Goal: Register for event/course

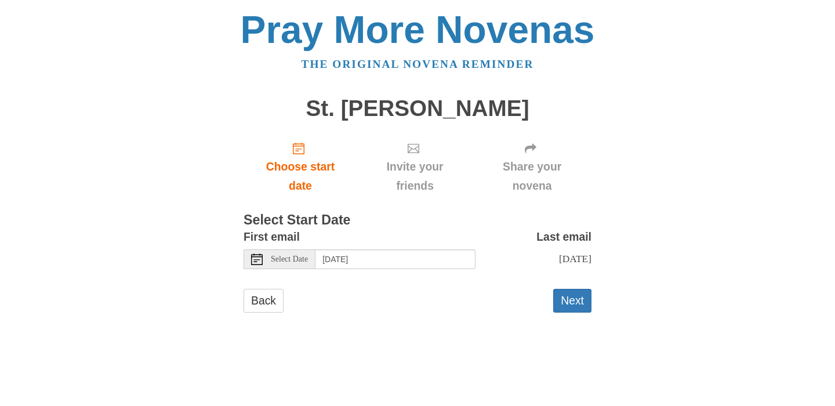
click at [265, 259] on div "Select Date" at bounding box center [280, 259] width 72 height 20
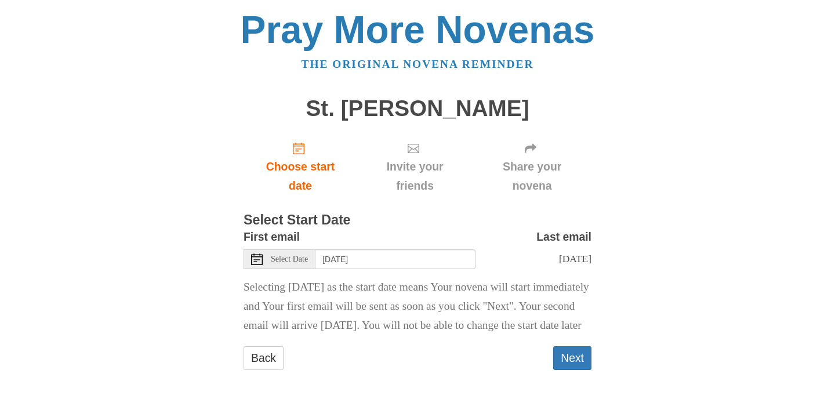
scroll to position [17, 0]
click at [269, 249] on div "Select Date" at bounding box center [280, 259] width 72 height 20
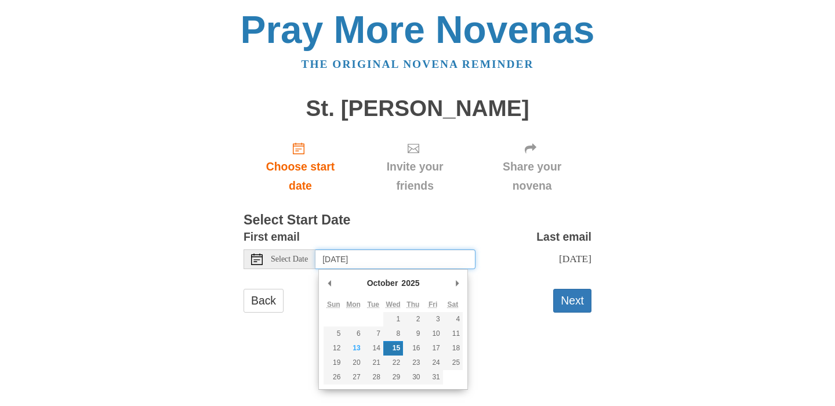
scroll to position [0, 0]
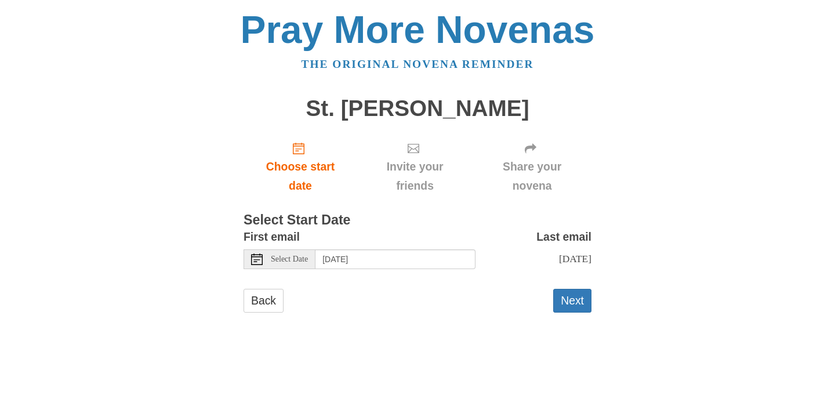
click at [287, 258] on span "Select Date" at bounding box center [289, 259] width 37 height 8
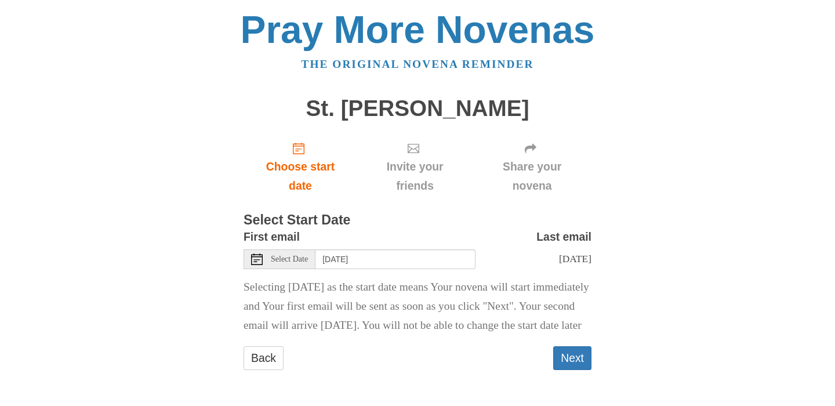
scroll to position [17, 0]
click at [299, 255] on span "Select Date" at bounding box center [289, 259] width 37 height 8
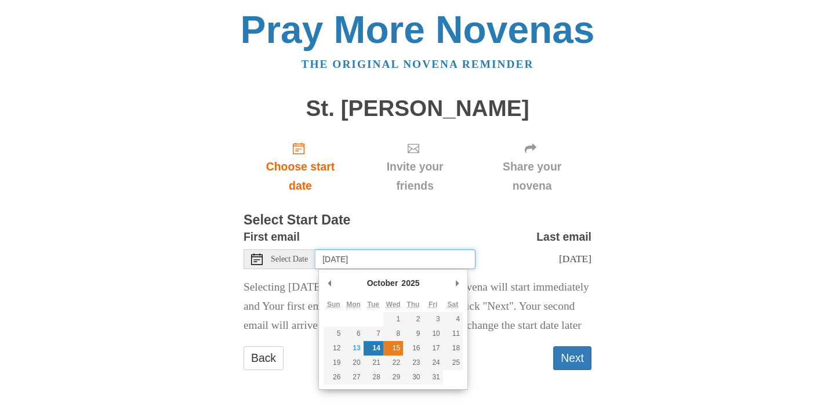
type input "[DATE]"
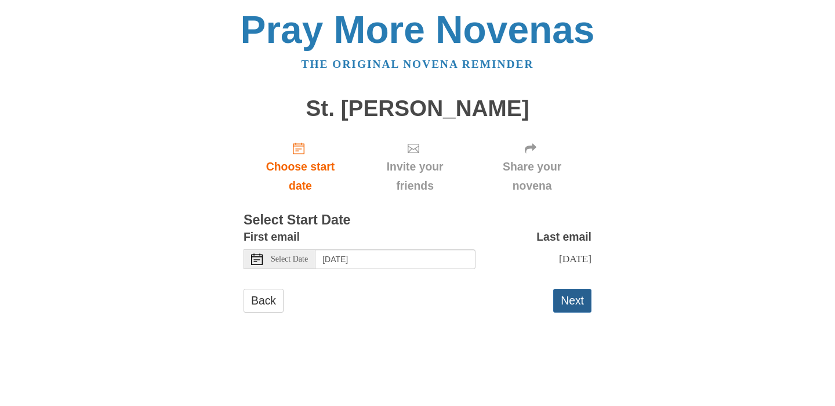
click at [578, 301] on button "Next" at bounding box center [572, 301] width 38 height 24
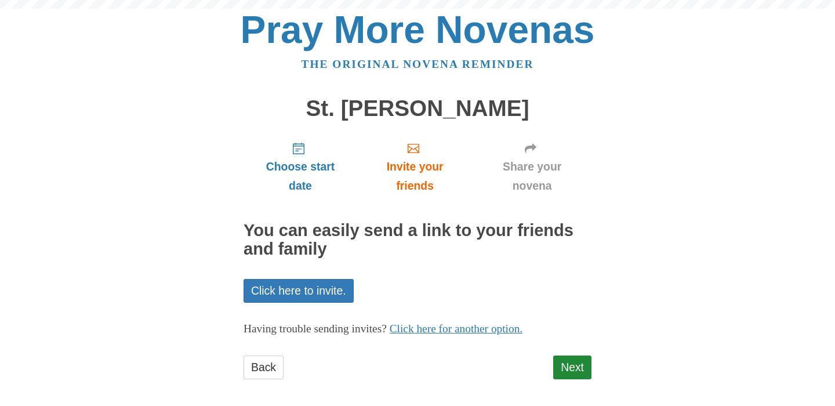
scroll to position [7, 0]
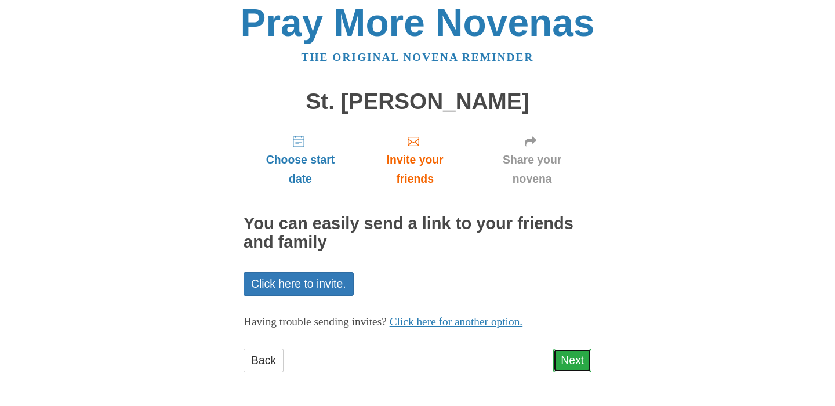
click at [572, 360] on link "Next" at bounding box center [572, 361] width 38 height 24
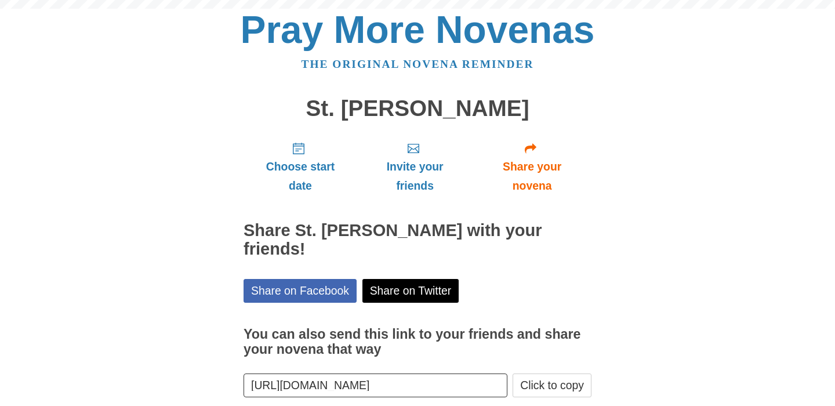
scroll to position [41, 0]
